Goal: Information Seeking & Learning: Learn about a topic

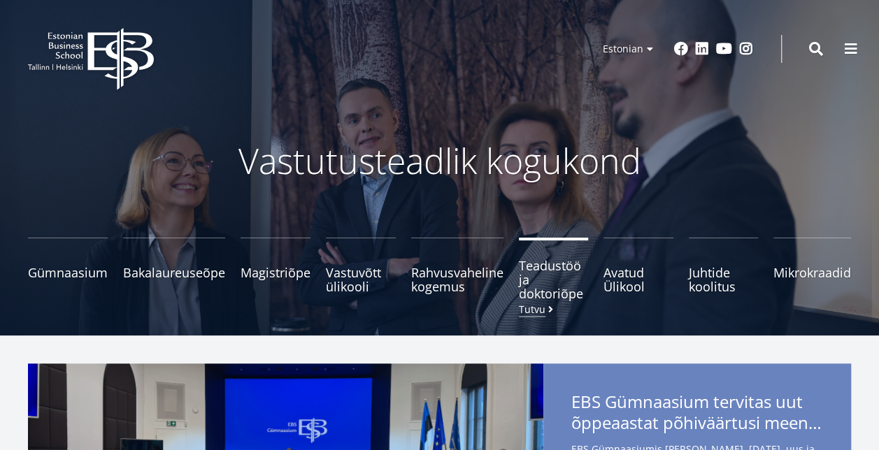
click at [523, 280] on span "Teadustöö ja doktoriõpe Tutvu" at bounding box center [554, 280] width 70 height 42
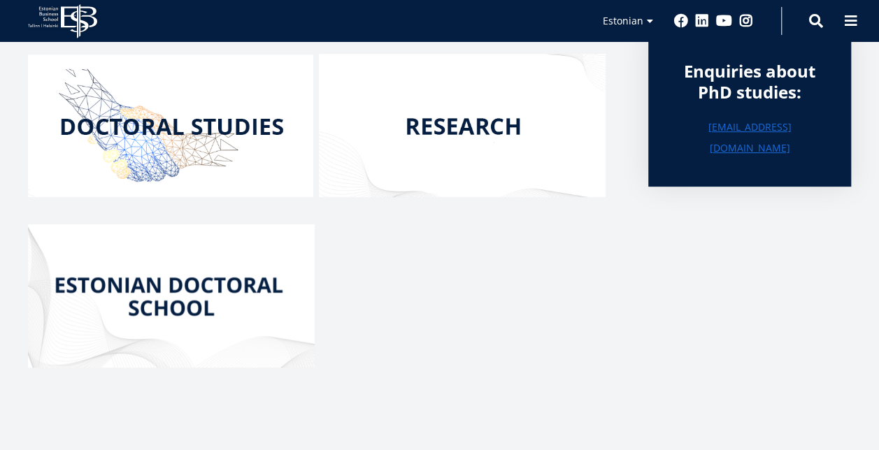
scroll to position [234, 0]
click at [220, 333] on img at bounding box center [171, 295] width 287 height 143
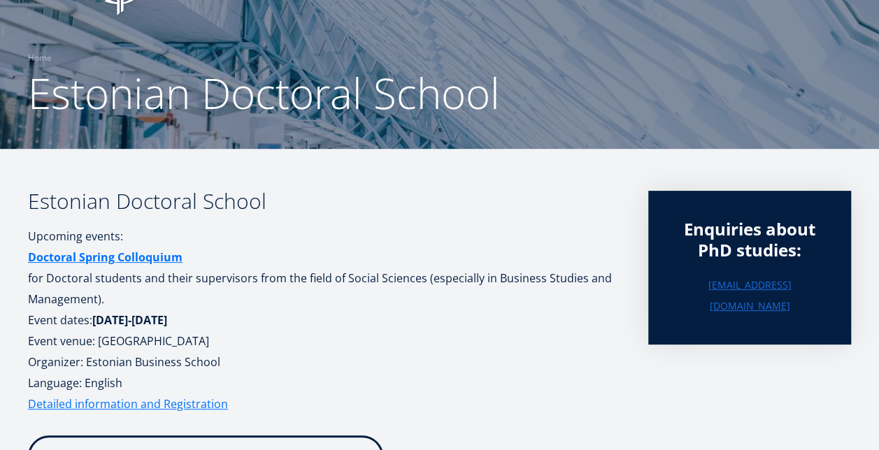
scroll to position [76, 0]
